Goal: Task Accomplishment & Management: Complete application form

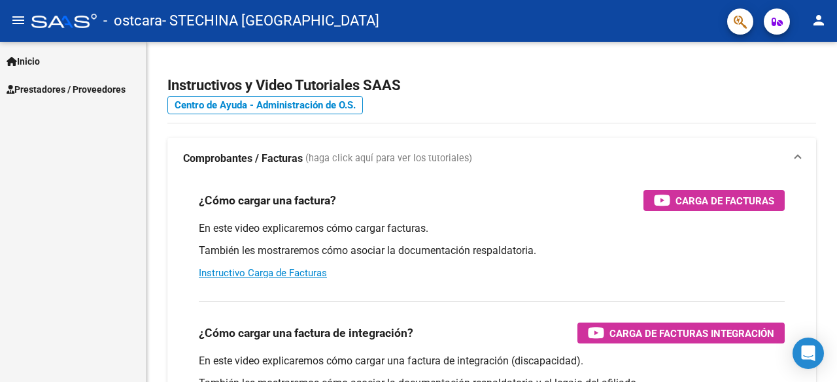
click at [102, 86] on span "Prestadores / Proveedores" at bounding box center [66, 89] width 119 height 14
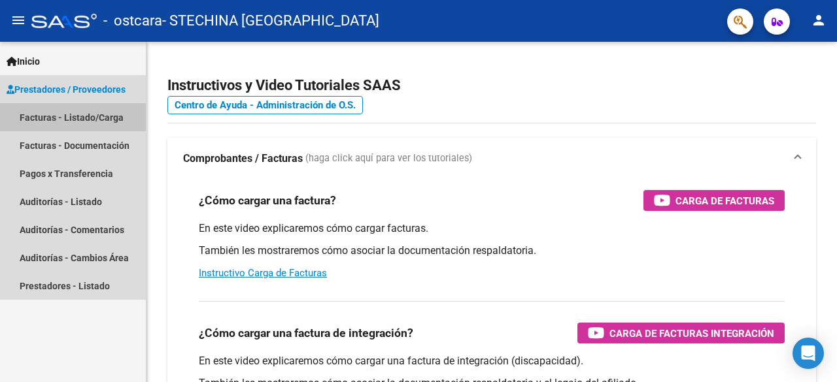
click at [101, 117] on link "Facturas - Listado/Carga" at bounding box center [73, 117] width 146 height 28
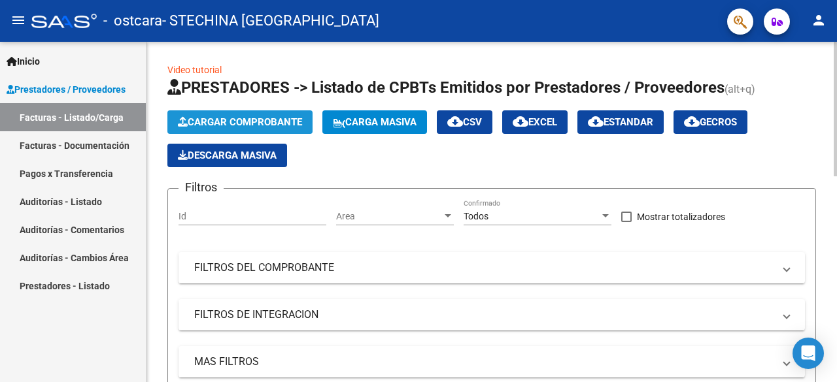
click at [231, 119] on span "Cargar Comprobante" at bounding box center [240, 122] width 124 height 12
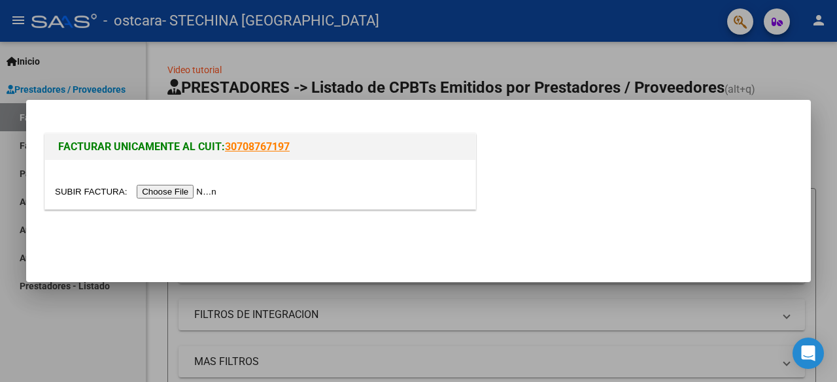
click at [153, 194] on input "file" at bounding box center [137, 192] width 165 height 14
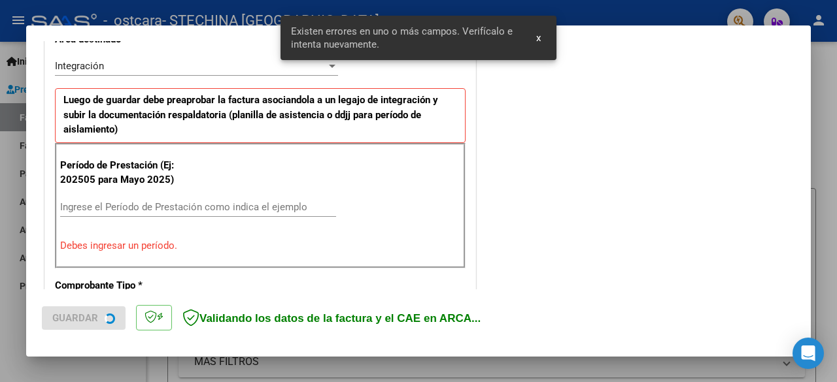
scroll to position [319, 0]
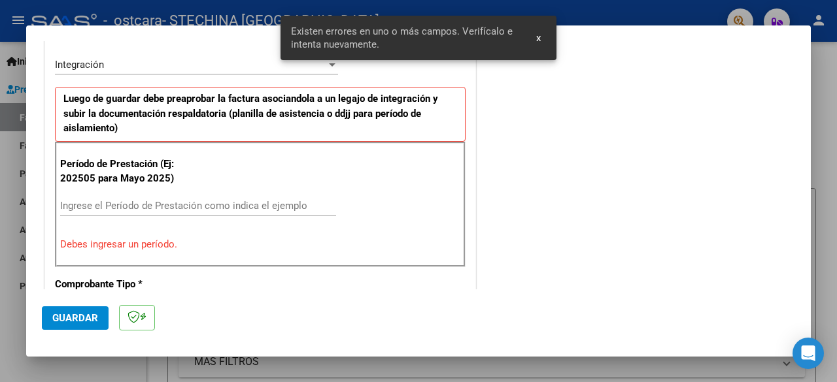
click at [179, 205] on input "Ingrese el Período de Prestación como indica el ejemplo" at bounding box center [198, 206] width 276 height 12
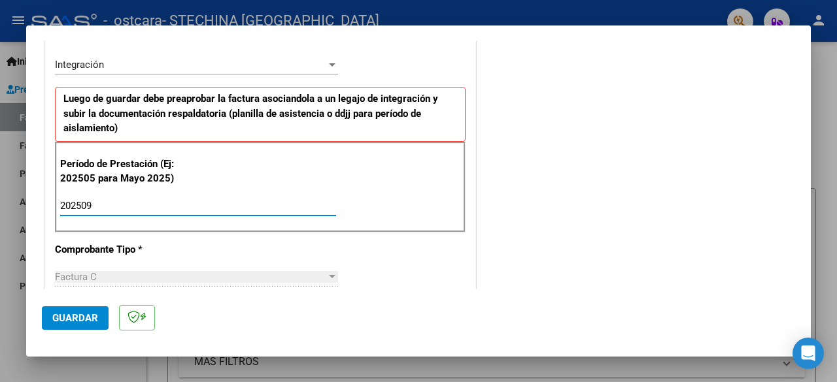
type input "202509"
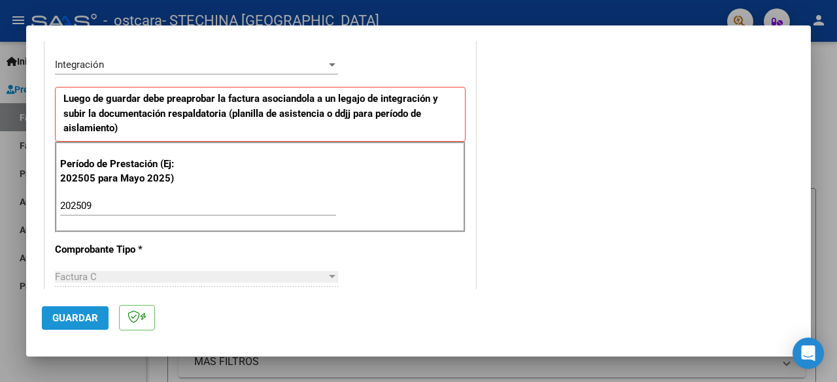
click at [94, 318] on span "Guardar" at bounding box center [75, 318] width 46 height 12
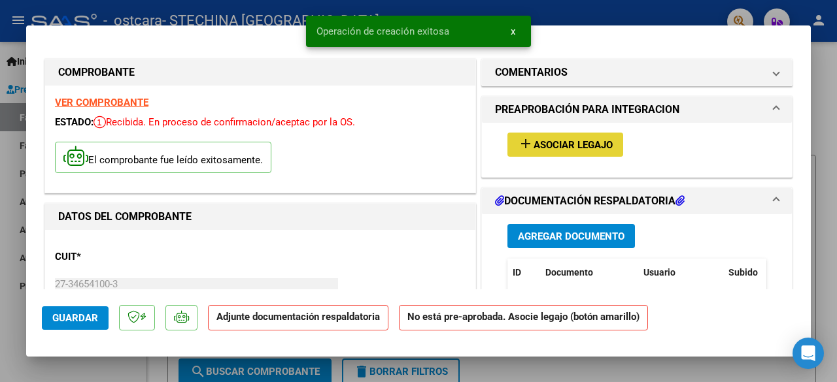
click at [518, 139] on mat-icon "add" at bounding box center [526, 144] width 16 height 16
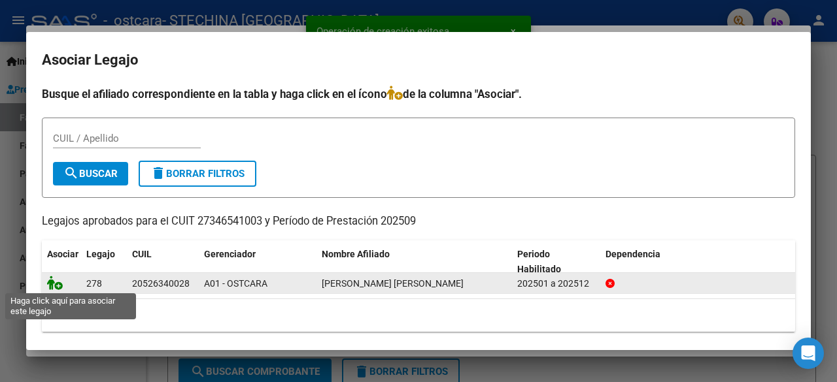
click at [58, 287] on icon at bounding box center [55, 283] width 16 height 14
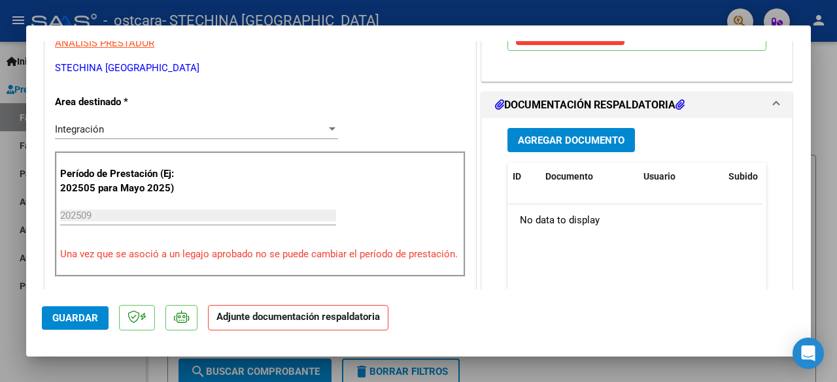
scroll to position [278, 0]
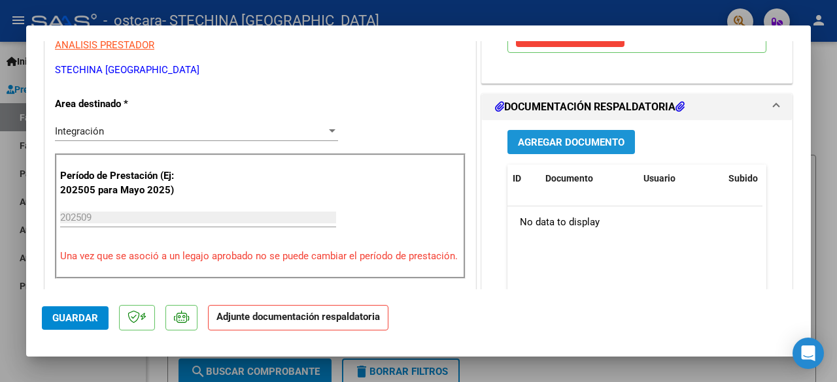
click at [590, 147] on button "Agregar Documento" at bounding box center [570, 142] width 127 height 24
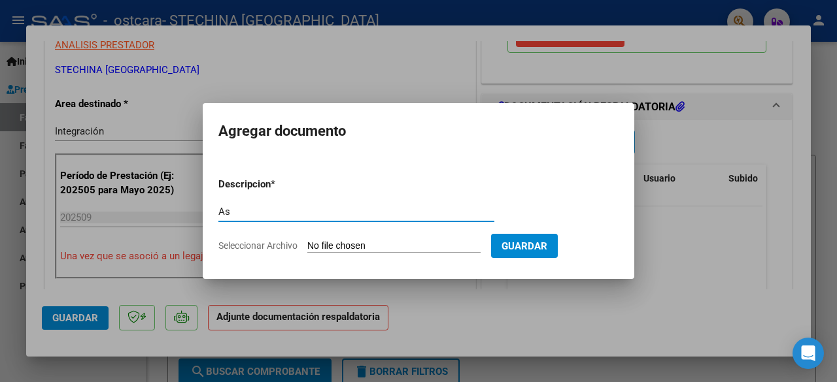
type input "A"
type input "Planilla de Asistencia"
click at [288, 243] on span "Seleccionar Archivo" at bounding box center [257, 246] width 79 height 10
click at [307, 243] on input "Seleccionar Archivo" at bounding box center [393, 247] width 173 height 12
type input "C:\fakepath\Asistencia Septiembre.pdf"
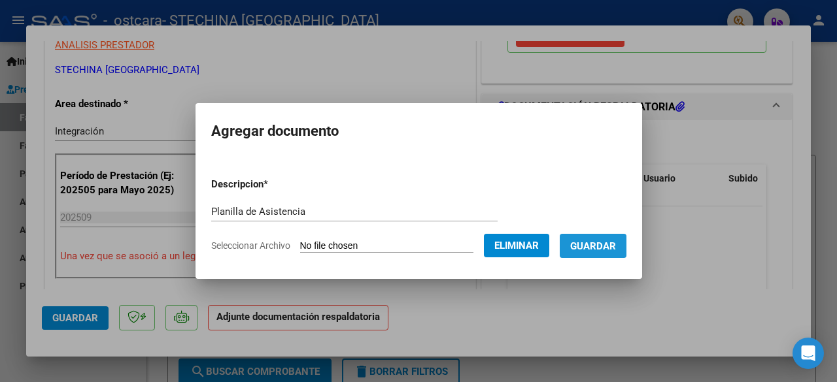
click at [603, 251] on span "Guardar" at bounding box center [593, 247] width 46 height 12
